Goal: Navigation & Orientation: Find specific page/section

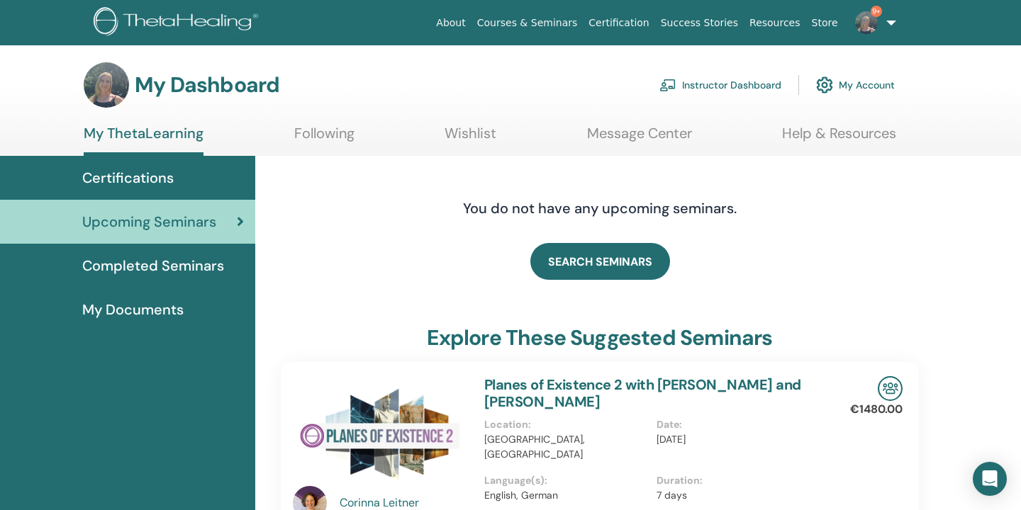
click at [712, 86] on link "Instructor Dashboard" at bounding box center [720, 84] width 122 height 31
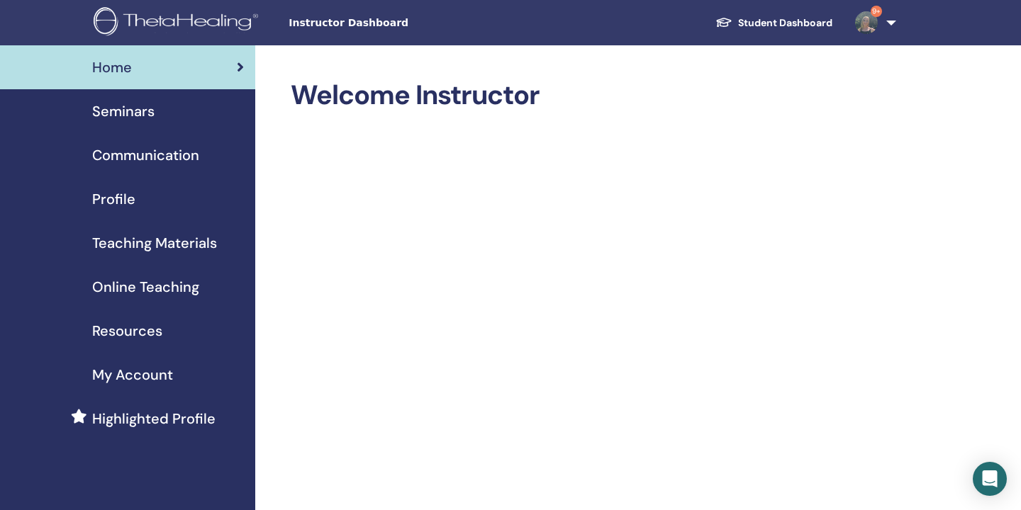
click at [133, 113] on span "Seminars" at bounding box center [123, 111] width 62 height 21
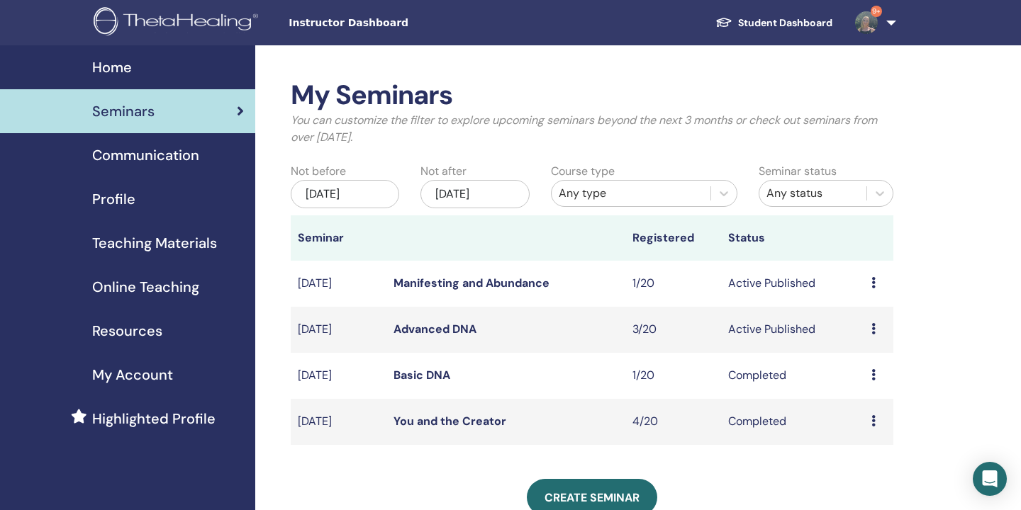
click at [428, 330] on link "Advanced DNA" at bounding box center [434, 329] width 83 height 15
